Goal: Transaction & Acquisition: Purchase product/service

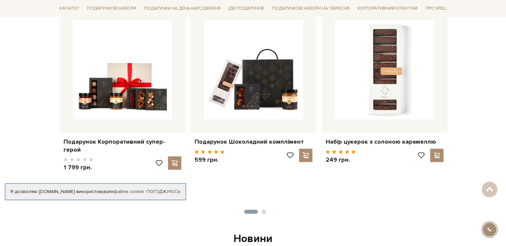
scroll to position [289, 0]
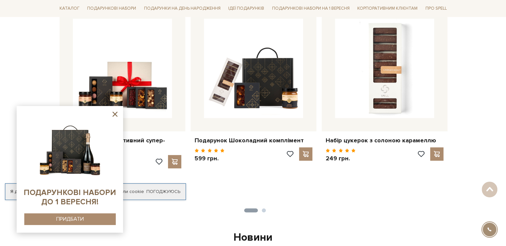
click at [117, 115] on icon at bounding box center [114, 113] width 5 height 5
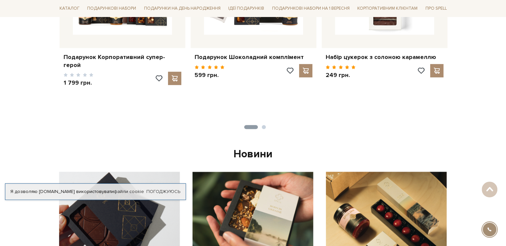
scroll to position [371, 0]
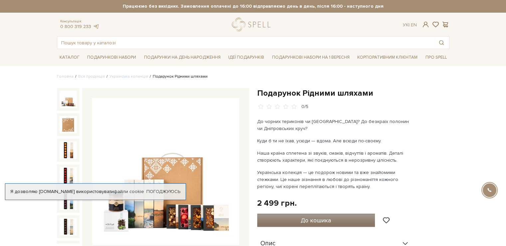
click at [341, 216] on button "До кошика" at bounding box center [316, 219] width 118 height 13
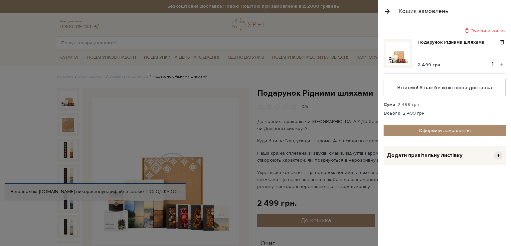
click at [501, 64] on button "+" at bounding box center [502, 64] width 8 height 10
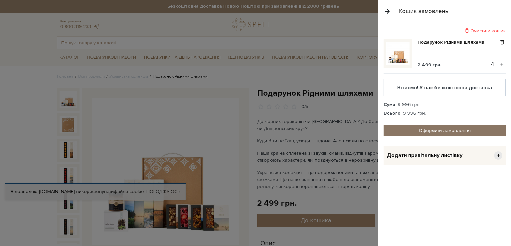
click at [458, 129] on link "Оформити замовлення" at bounding box center [445, 130] width 122 height 12
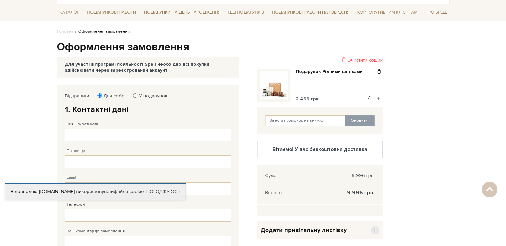
scroll to position [45, 0]
click at [147, 95] on label "У подарунок" at bounding box center [151, 95] width 33 height 6
click at [137, 95] on input "У подарунок" at bounding box center [135, 95] width 4 height 4
radio input "true"
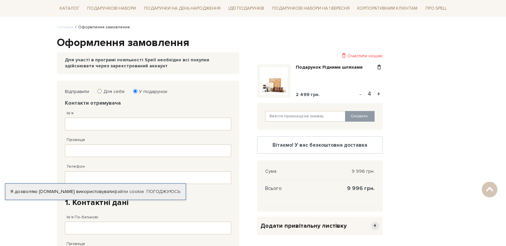
scroll to position [49, 0]
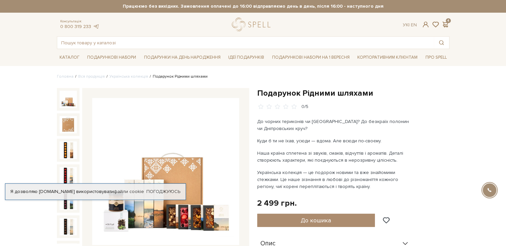
click at [18, 46] on header "Безкоштовна доставка Новою Поштою при замовленні від 2000 гривень Працюємо без …" at bounding box center [253, 24] width 506 height 49
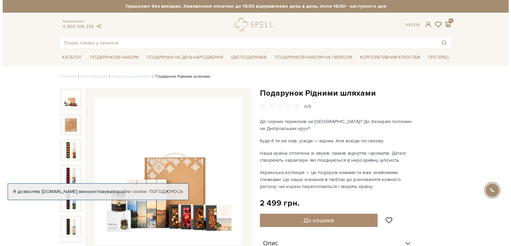
scroll to position [68, 0]
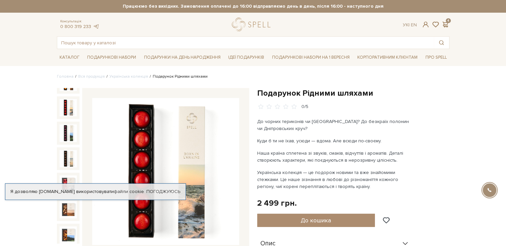
click at [450, 23] on div "Ук | En | 4" at bounding box center [426, 25] width 54 height 6
click at [442, 25] on span at bounding box center [445, 24] width 8 height 7
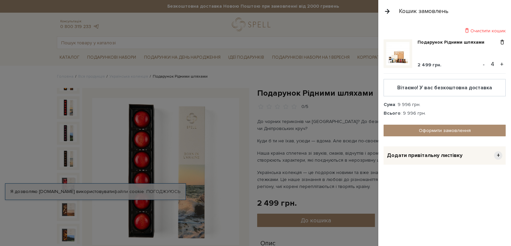
click at [447, 87] on div "Вітаємо! У вас безкоштовна доставка" at bounding box center [444, 88] width 111 height 6
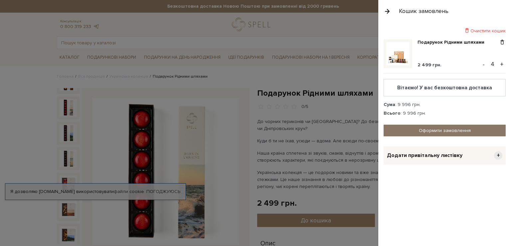
click at [427, 131] on link "Оформити замовлення" at bounding box center [445, 130] width 122 height 12
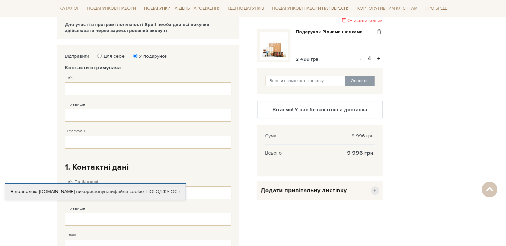
scroll to position [85, 0]
click at [288, 229] on div "Очистити кошик Подарунок Рідними шляхами 2 499 грн. - 4 + Оновити Вітаємо! У ва…" at bounding box center [319, 222] width 133 height 354
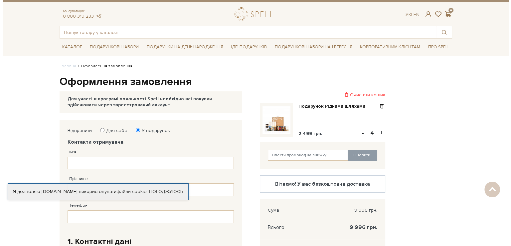
scroll to position [0, 0]
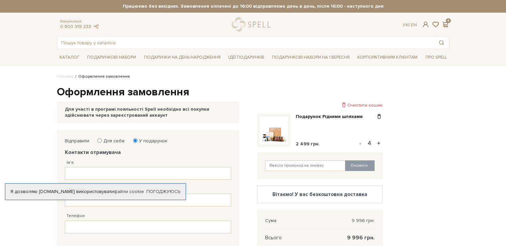
drag, startPoint x: 425, startPoint y: 25, endPoint x: 475, endPoint y: 89, distance: 81.7
click at [426, 26] on span at bounding box center [426, 24] width 8 height 7
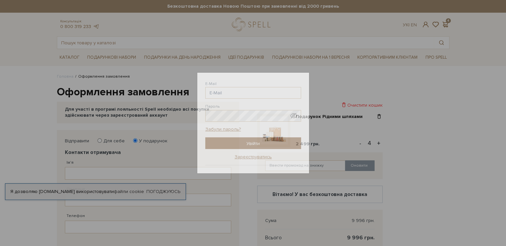
click at [398, 128] on div "Авторизація E-Mail Пароль Забули пароль? Увійти Зареєструватись Забули пароль? …" at bounding box center [253, 123] width 506 height 246
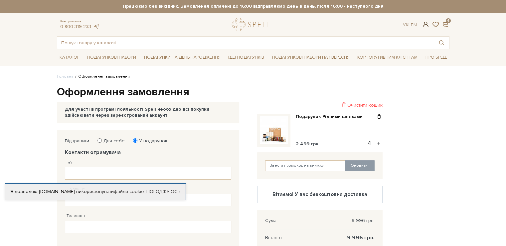
click at [424, 23] on span at bounding box center [426, 24] width 8 height 7
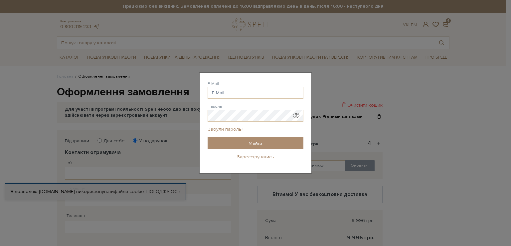
click at [253, 157] on link "Зареєструватись" at bounding box center [255, 157] width 37 height 6
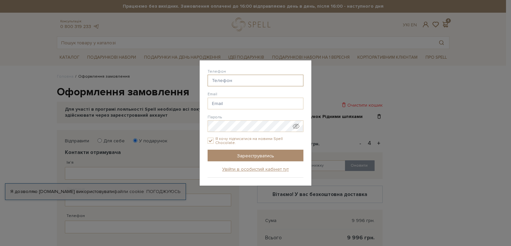
click at [239, 85] on input "Телефон" at bounding box center [256, 81] width 96 height 12
type input "38(099) 701-93-32"
click at [239, 103] on input "Email" at bounding box center [256, 103] width 96 height 12
click at [223, 104] on input "Email" at bounding box center [256, 103] width 96 height 12
paste input "nasty.vinnikova.310893@gmail.com"
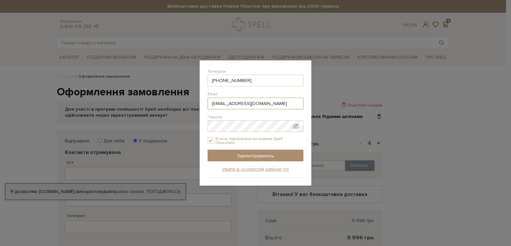
type input "nasty.vinnikova.310893@gmail.com"
click at [299, 127] on span "Показати пароль у вигляді звичайного тексту. Попередження: це відобразить ваш п…" at bounding box center [296, 126] width 7 height 7
click at [245, 138] on label "Я хочу підписатися на новини Spell Chocolate." at bounding box center [256, 140] width 96 height 8
click at [214, 138] on input "Я хочу підписатися на новини Spell Chocolate." at bounding box center [211, 140] width 6 height 6
checkbox input "false"
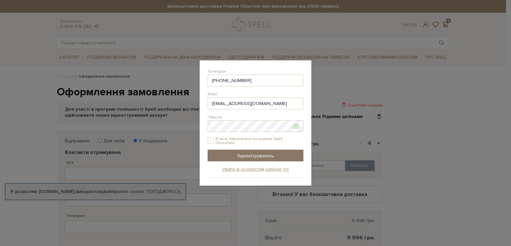
click at [247, 152] on input "Зареєструватись" at bounding box center [256, 155] width 96 height 12
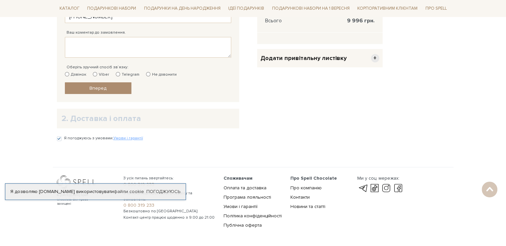
scroll to position [242, 0]
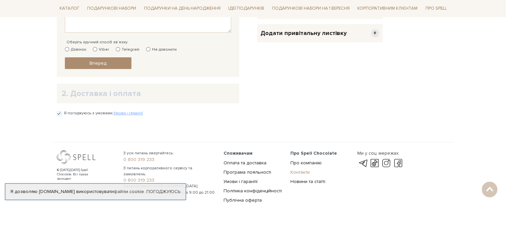
click at [297, 171] on link "Контакти" at bounding box center [299, 172] width 19 height 6
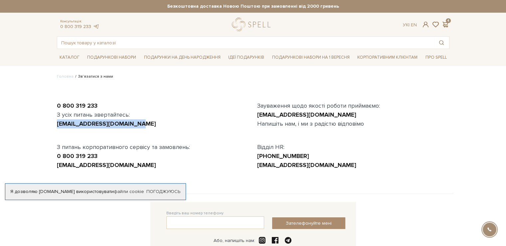
drag, startPoint x: 131, startPoint y: 123, endPoint x: 42, endPoint y: 120, distance: 88.5
click at [42, 120] on body "Подарункові набори SALE Корпоративним клієнтам Доставка і оплата Консультація: …" at bounding box center [253, 184] width 506 height 368
copy link "office@spellchocolate.com"
click at [446, 28] on div "Консультація: 0 800 319 233 Ук | En | 4" at bounding box center [253, 25] width 401 height 14
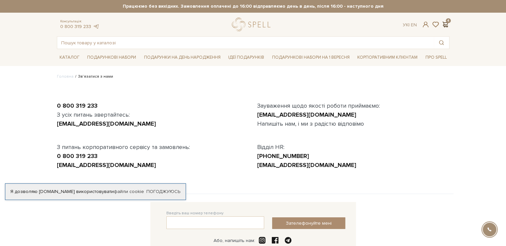
click at [446, 26] on span at bounding box center [445, 24] width 8 height 7
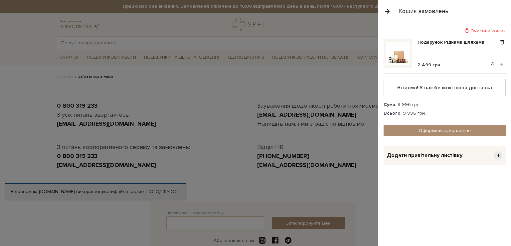
click at [469, 17] on div "Кошик замовлень" at bounding box center [444, 11] width 133 height 22
click at [414, 229] on div "Очистити кошик Подарунок Рідними шляхами 2 499 грн. - 4 + Вітаємо! У вас безкош…" at bounding box center [444, 133] width 133 height 223
click at [405, 233] on div "Очистити кошик Подарунок Рідними шляхами 2 499 грн. - 4 + Вітаємо! У вас безкош…" at bounding box center [444, 133] width 133 height 223
click at [408, 235] on div "Очистити кошик Подарунок Рідними шляхами 2 499 грн. - 4 + Вітаємо! У вас безкош…" at bounding box center [444, 133] width 133 height 223
